Goal: Information Seeking & Learning: Check status

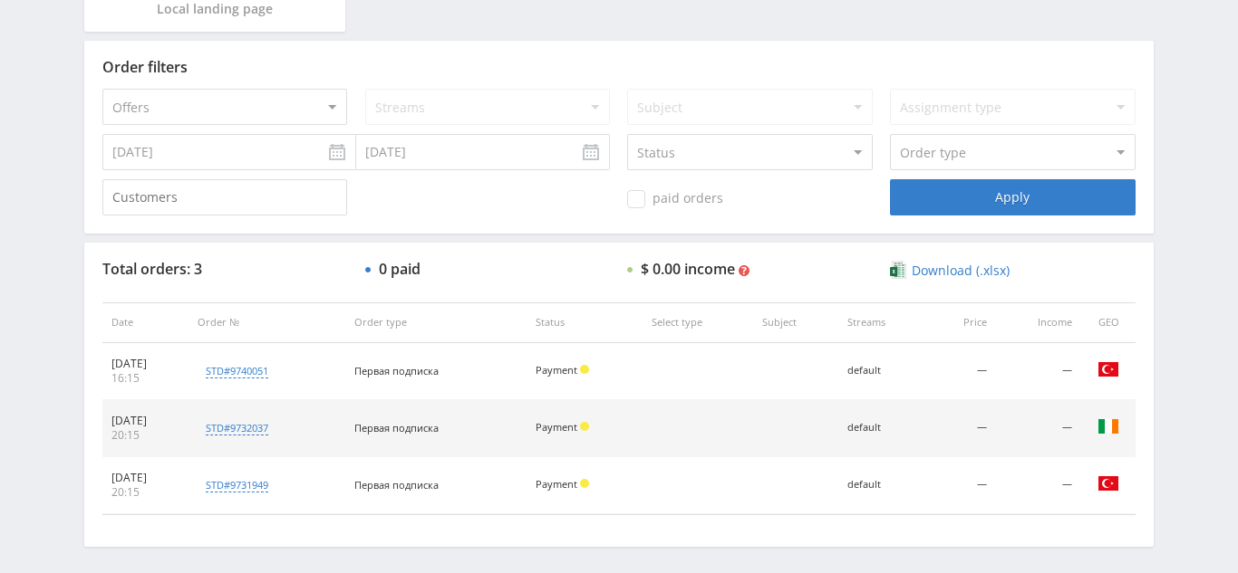
scroll to position [512, 0]
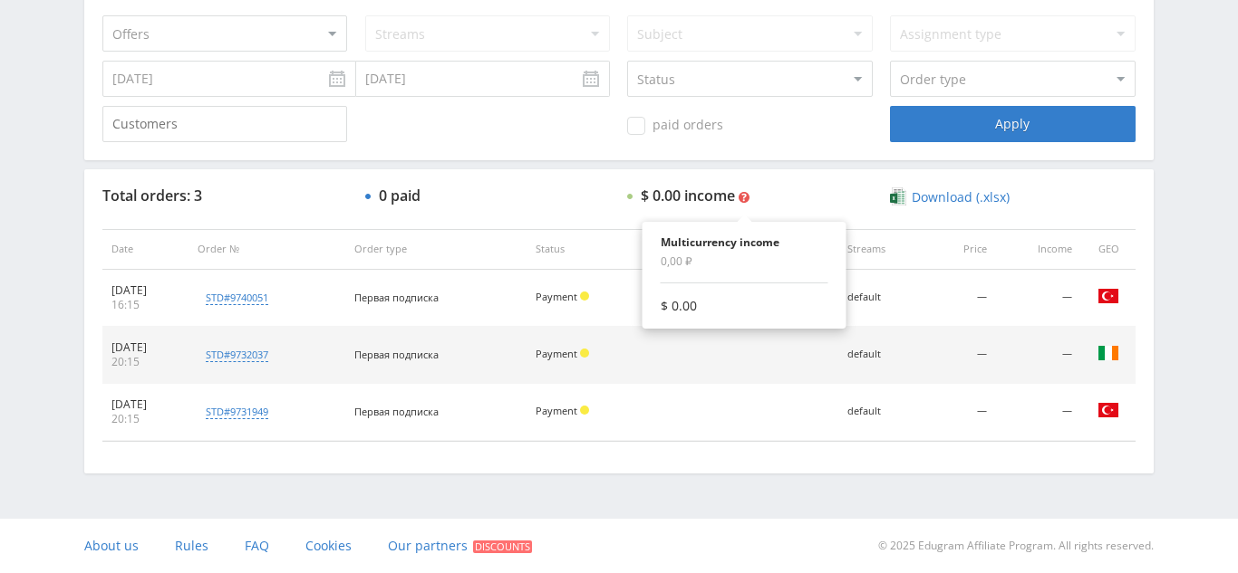
click at [747, 197] on icon at bounding box center [743, 197] width 11 height 11
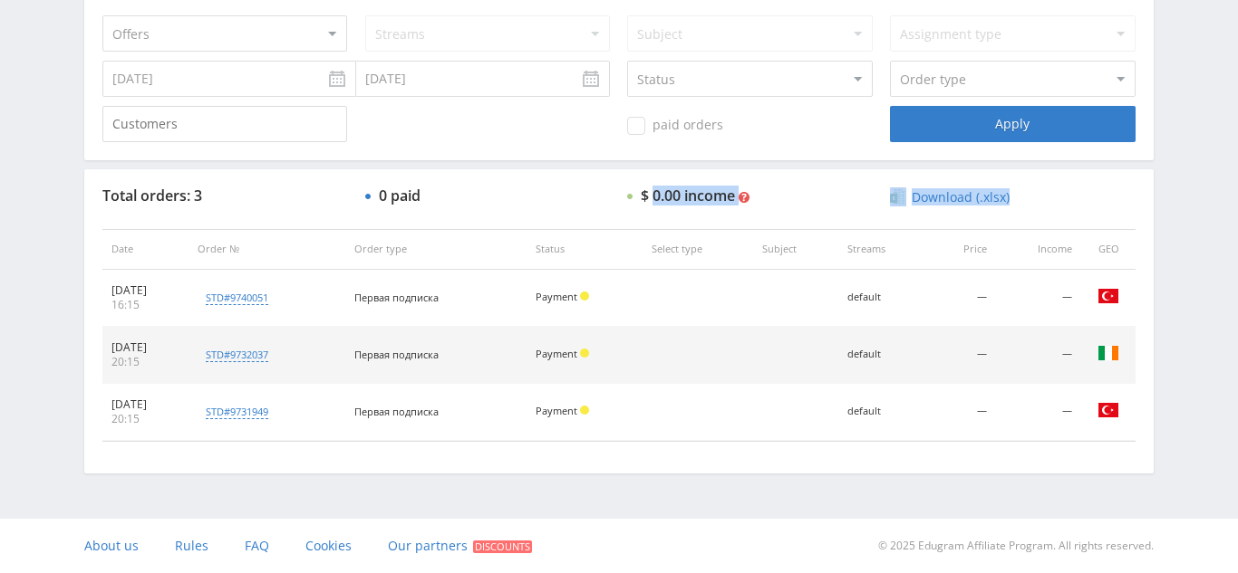
drag, startPoint x: 654, startPoint y: 197, endPoint x: 904, endPoint y: 213, distance: 250.5
click at [904, 213] on div "Total orders: 3 0 paid $ 0.00 income Multicurrency income 0,00 ₽ $ 0.00 Downloa…" at bounding box center [618, 320] width 1069 height 303
click at [763, 198] on div "$ 0.00 income Multicurrency income 0,00 ₽ $ 0.00" at bounding box center [749, 197] width 245 height 18
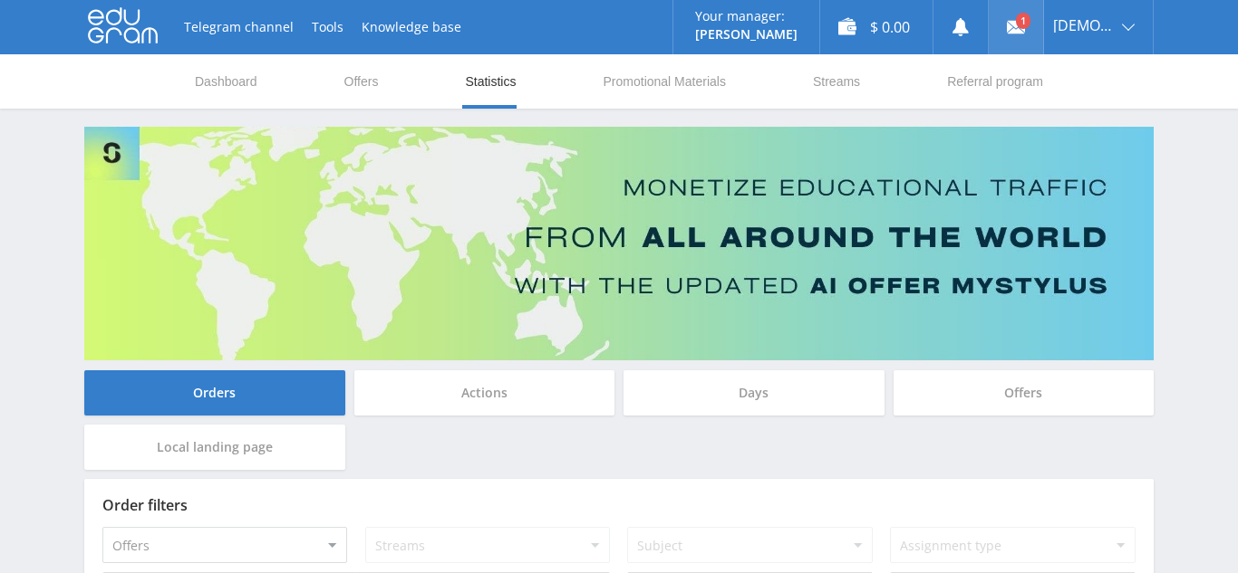
click at [1021, 22] on link at bounding box center [1015, 27] width 54 height 54
